Goal: Task Accomplishment & Management: Manage account settings

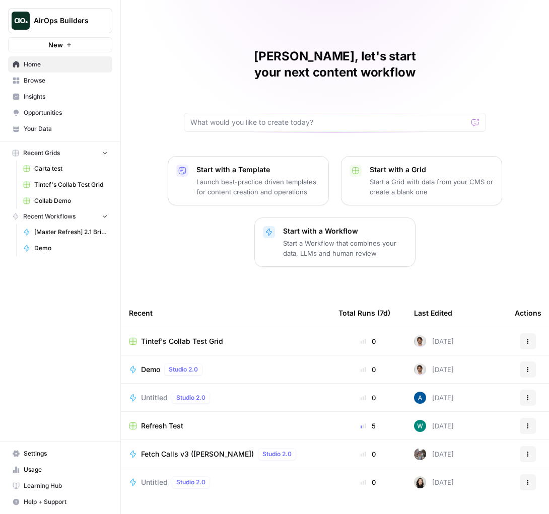
click at [81, 184] on span "Tintef's Collab Test Grid" at bounding box center [71, 184] width 74 height 9
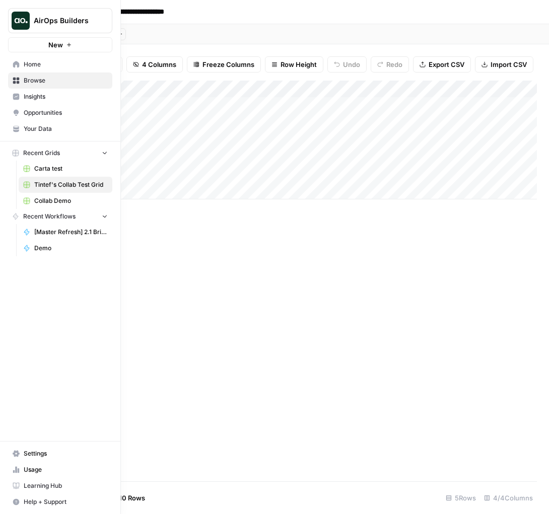
click at [18, 455] on icon at bounding box center [16, 453] width 7 height 7
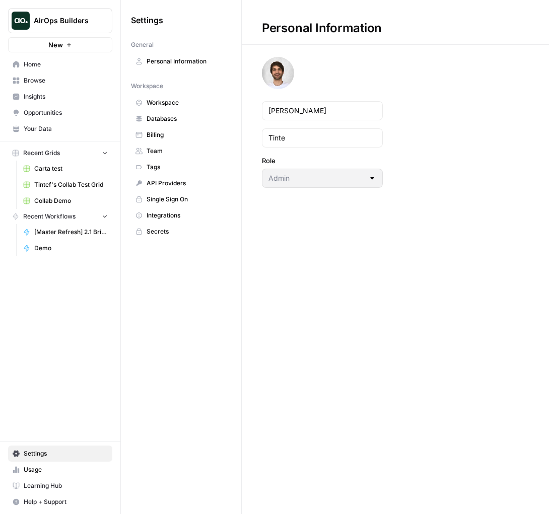
click at [167, 150] on span "Team" at bounding box center [187, 151] width 80 height 9
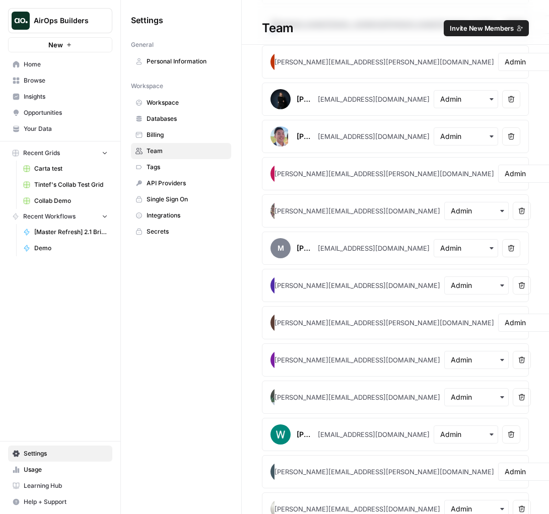
scroll to position [735, 0]
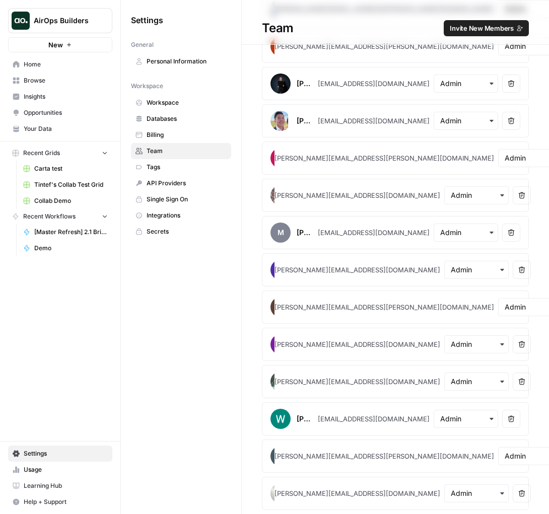
click at [486, 26] on span "Invite New Members" at bounding box center [482, 28] width 64 height 10
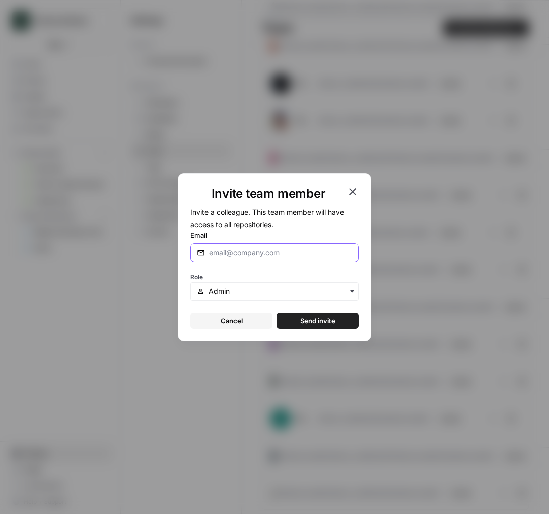
click at [271, 254] on input "Email" at bounding box center [280, 253] width 143 height 10
paste input "[PERSON_NAME][EMAIL_ADDRESS][DOMAIN_NAME]"
type input "[PERSON_NAME][EMAIL_ADDRESS][DOMAIN_NAME]"
click at [291, 317] on button "Send invite" at bounding box center [317, 321] width 82 height 16
